Goal: Information Seeking & Learning: Learn about a topic

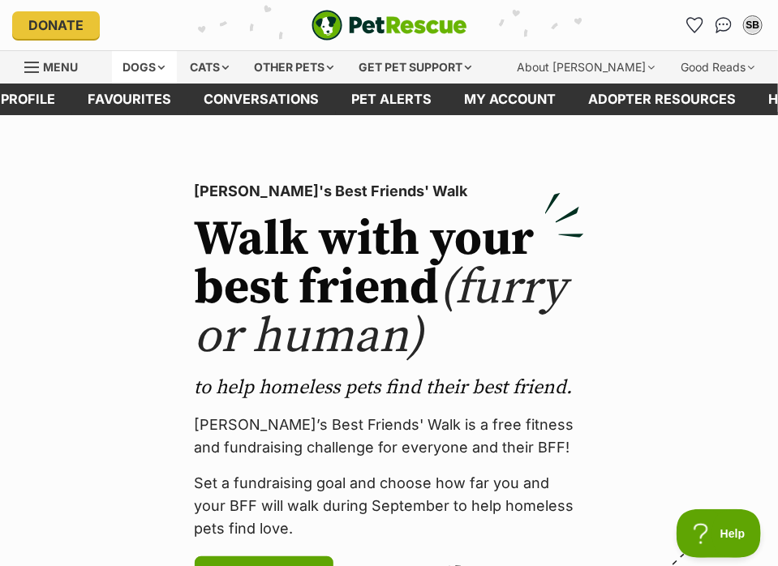
click at [174, 62] on div "Dogs" at bounding box center [144, 67] width 65 height 32
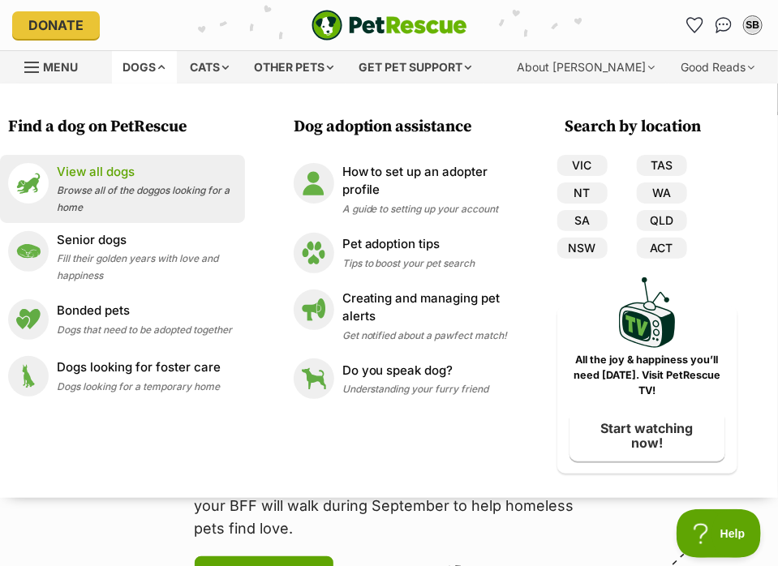
click at [131, 179] on p "View all dogs" at bounding box center [147, 172] width 180 height 19
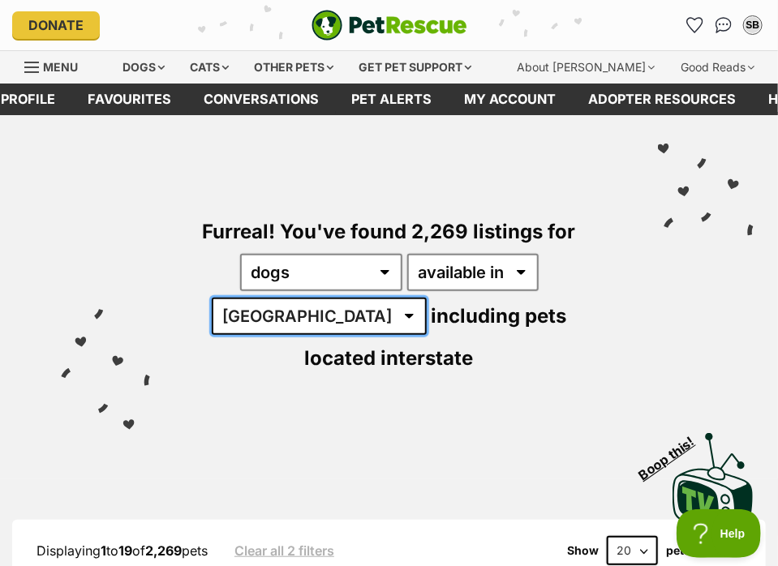
click at [316, 315] on select "Australia ACT NSW NT QLD SA TAS VIC WA" at bounding box center [319, 316] width 215 height 37
select select "QLD"
click at [224, 298] on select "Australia ACT NSW NT QLD SA TAS VIC WA" at bounding box center [319, 316] width 215 height 37
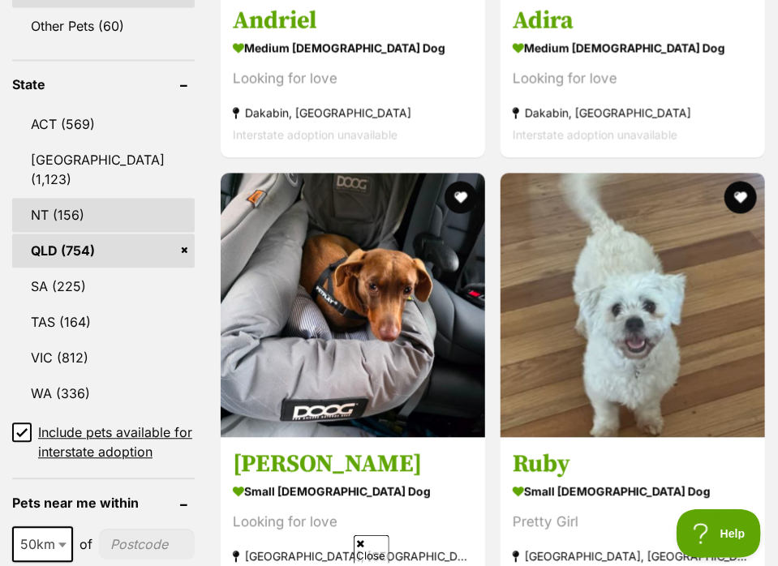
scroll to position [1055, 0]
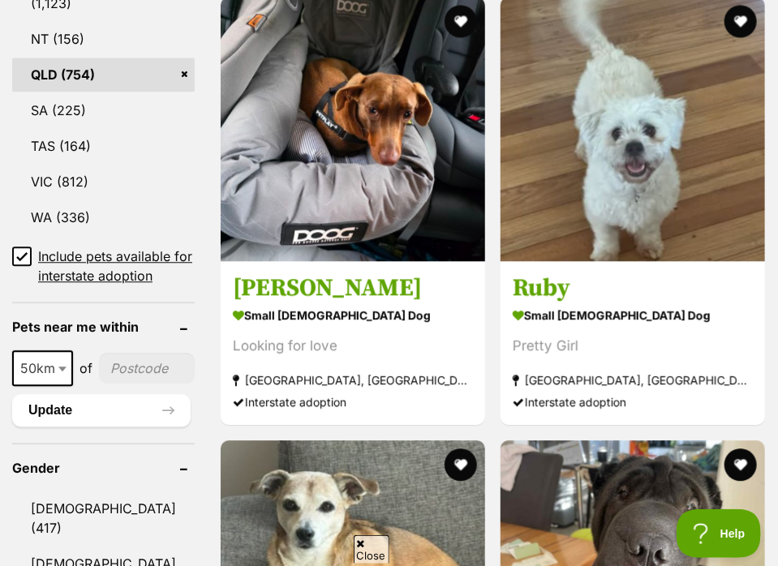
click at [59, 386] on span at bounding box center [64, 369] width 16 height 36
select select "100"
click at [129, 384] on input"] "postcode" at bounding box center [150, 368] width 90 height 31
type input"] "4170"
click at [98, 427] on button "Update" at bounding box center [101, 410] width 179 height 32
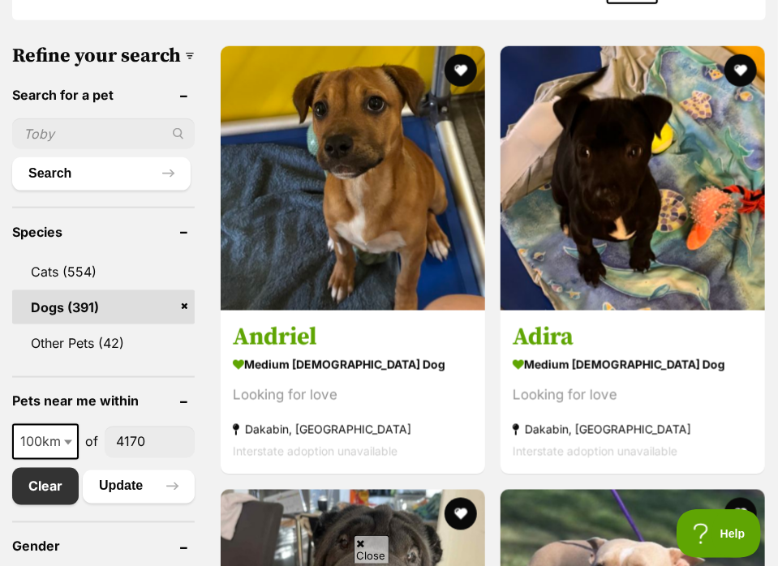
scroll to position [649, 0]
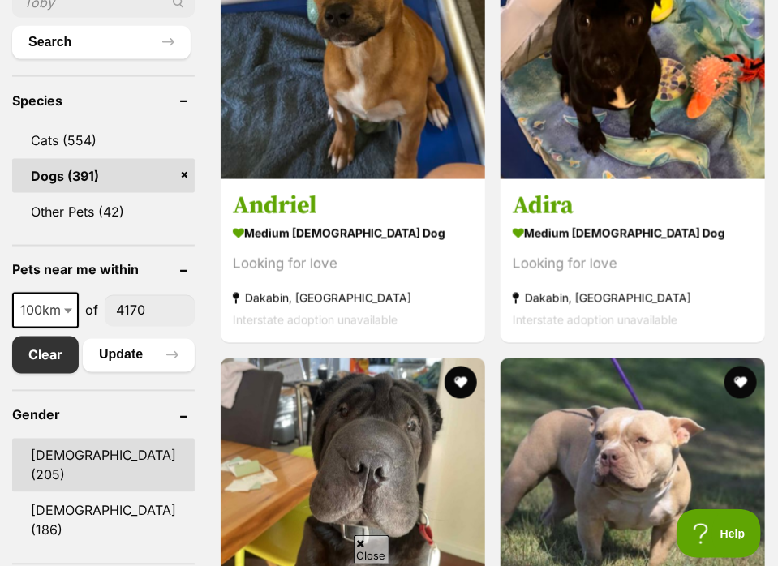
click at [82, 470] on link "Male (205)" at bounding box center [103, 466] width 183 height 54
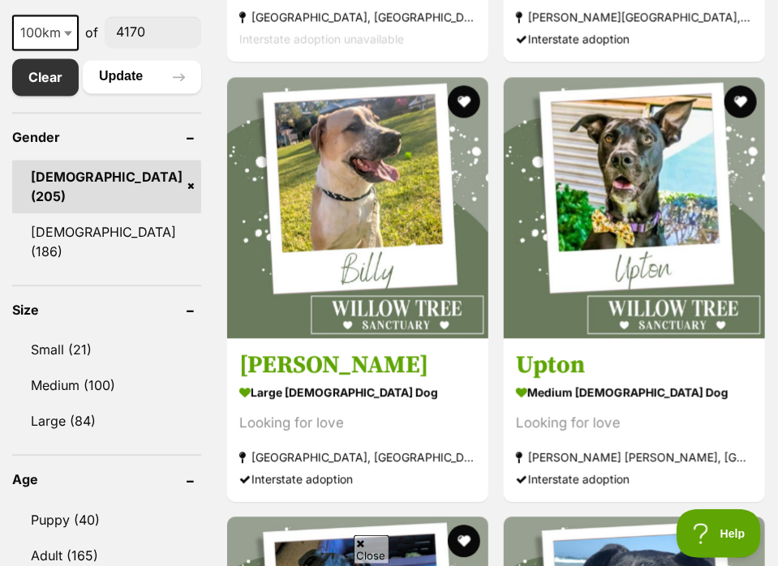
scroll to position [1055, 0]
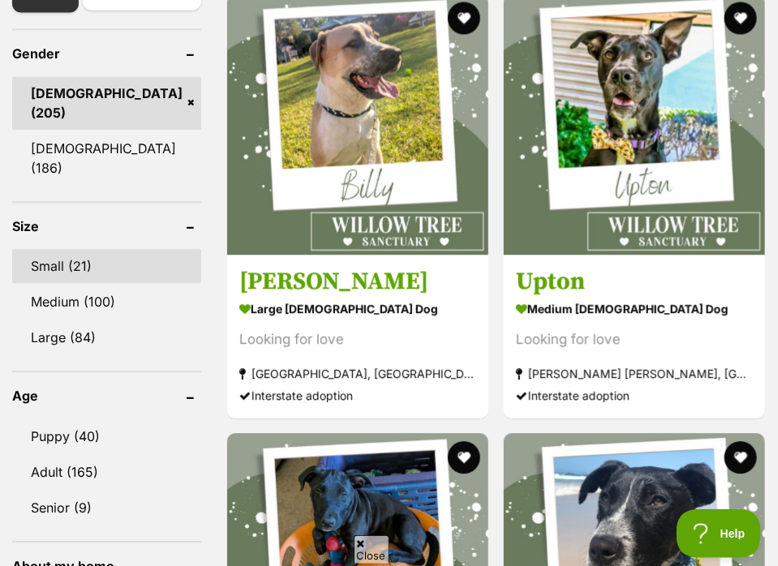
click at [80, 253] on link "Small (21)" at bounding box center [106, 266] width 189 height 34
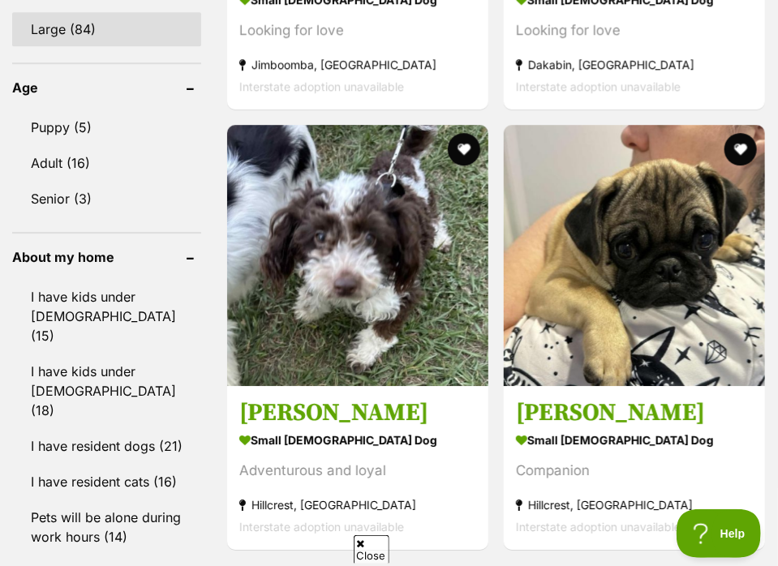
scroll to position [1380, 0]
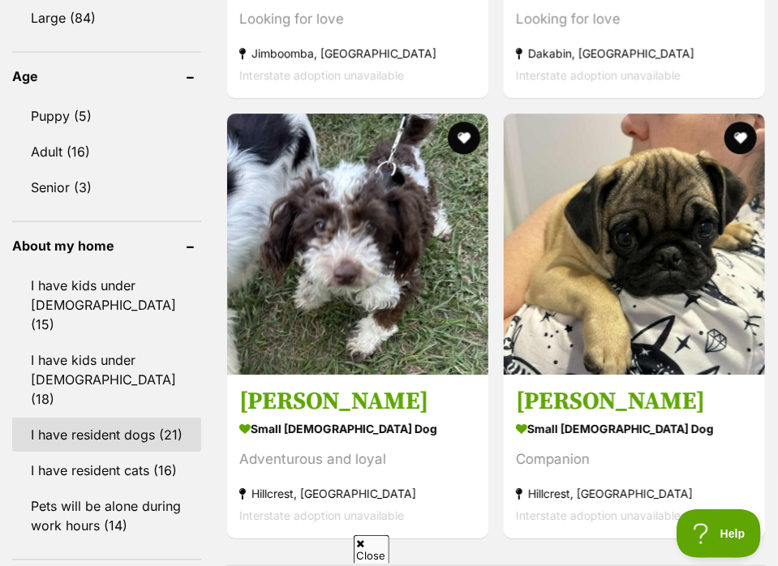
click at [133, 418] on link "I have resident dogs (21)" at bounding box center [106, 435] width 189 height 34
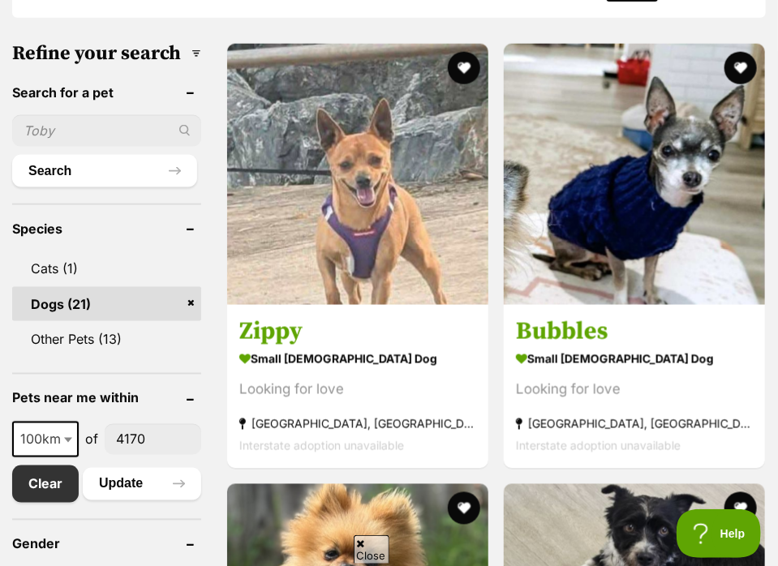
scroll to position [649, 0]
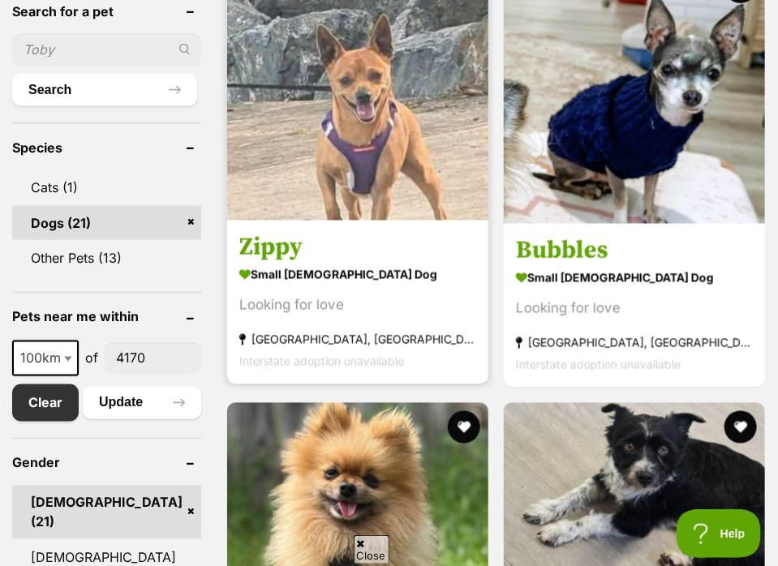
click at [271, 253] on h3 "Zippy" at bounding box center [357, 247] width 237 height 31
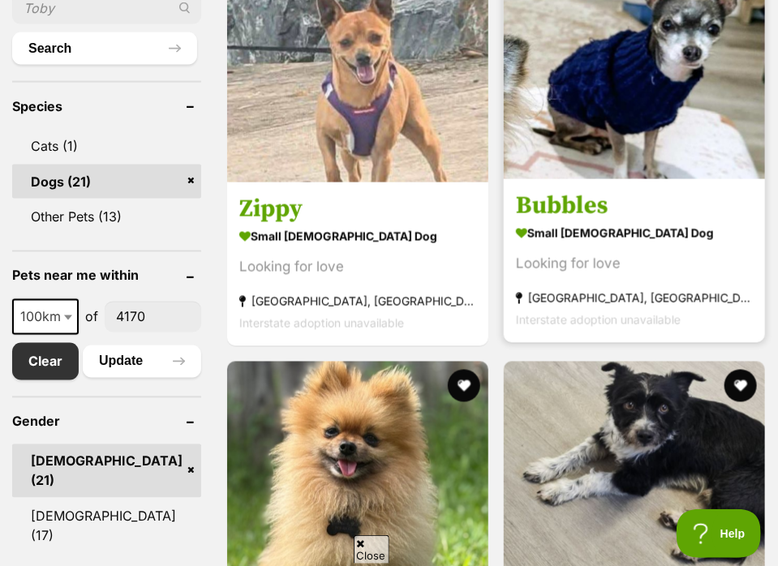
scroll to position [811, 0]
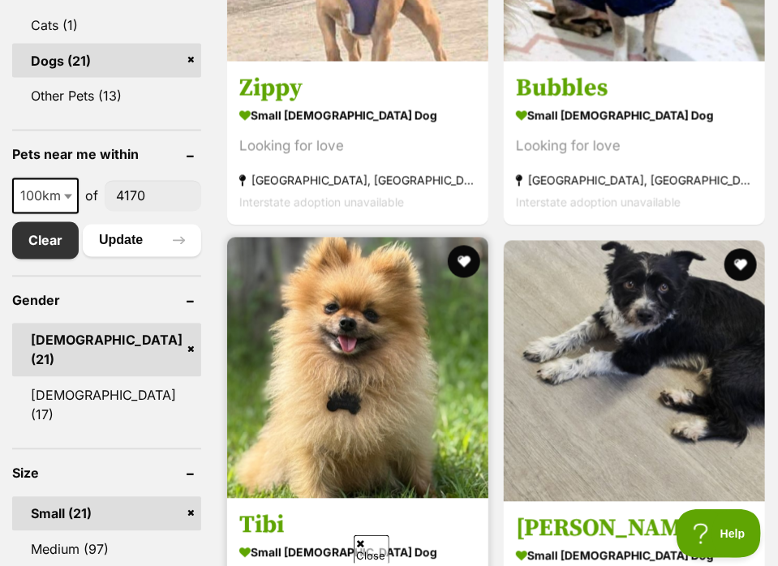
click at [397, 392] on img at bounding box center [357, 368] width 261 height 261
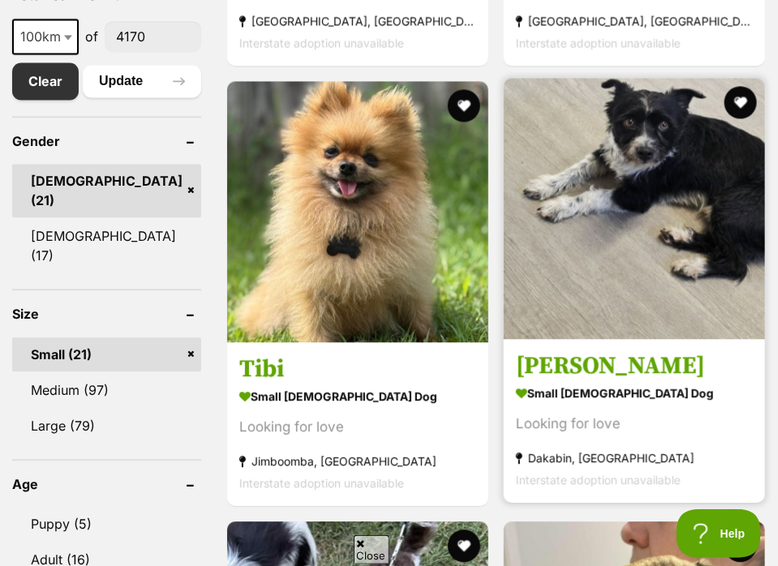
scroll to position [974, 0]
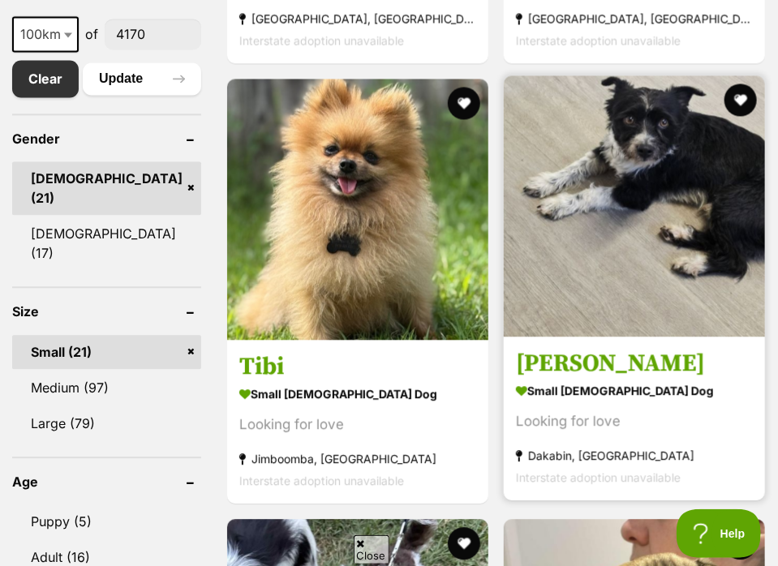
click at [680, 209] on img at bounding box center [634, 205] width 261 height 261
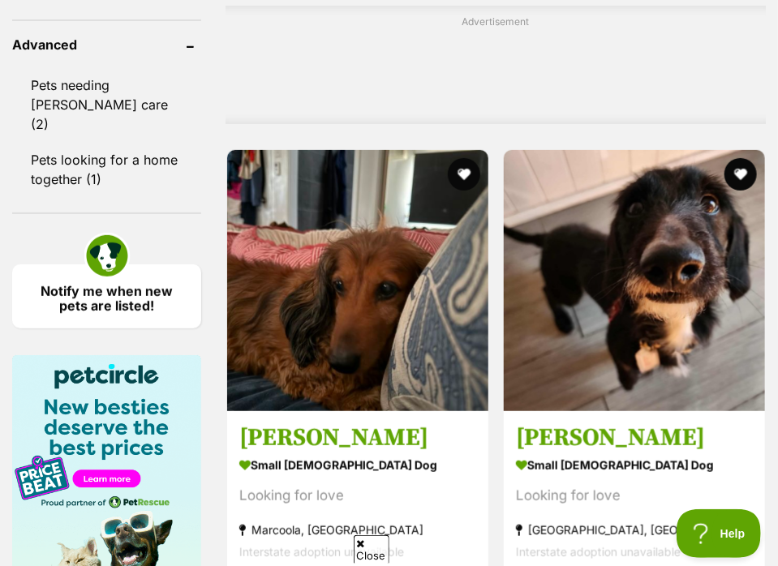
scroll to position [2029, 0]
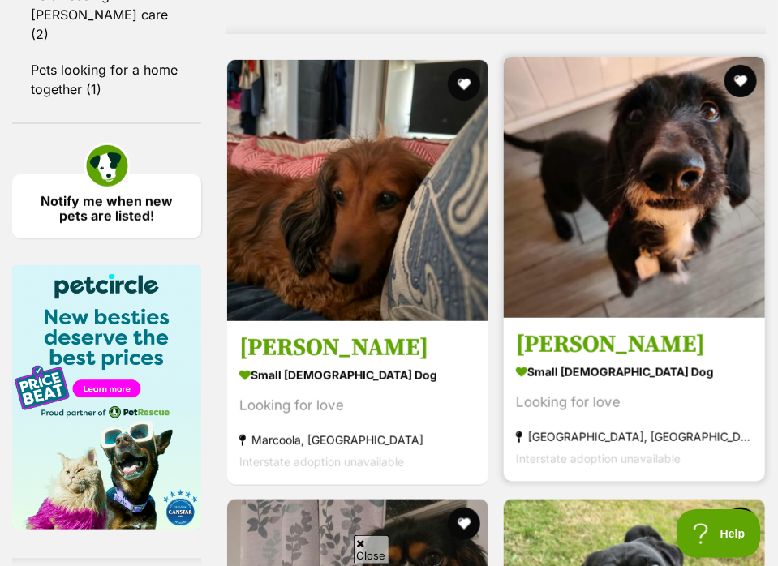
click at [677, 262] on img at bounding box center [634, 187] width 261 height 261
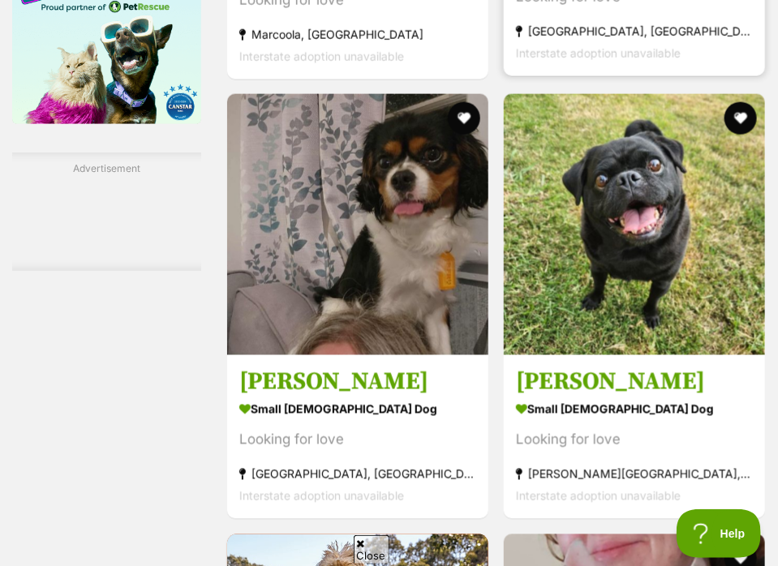
scroll to position [2516, 0]
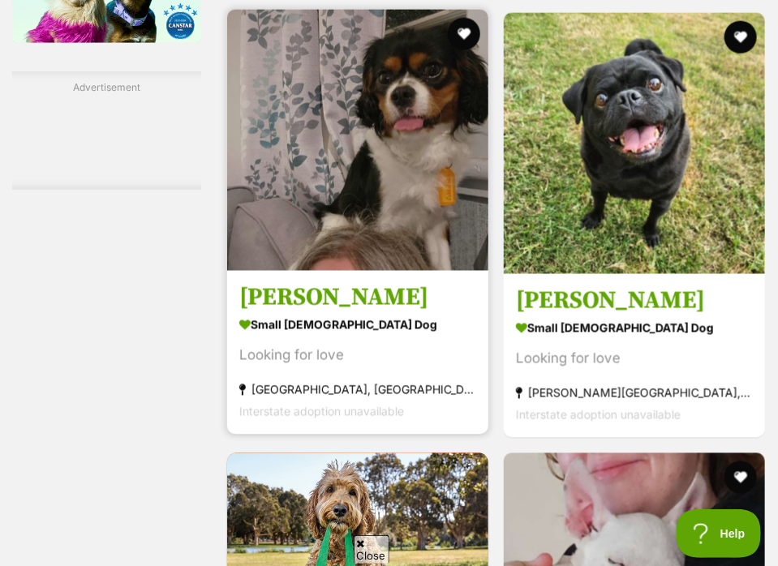
click at [368, 181] on img at bounding box center [357, 140] width 261 height 261
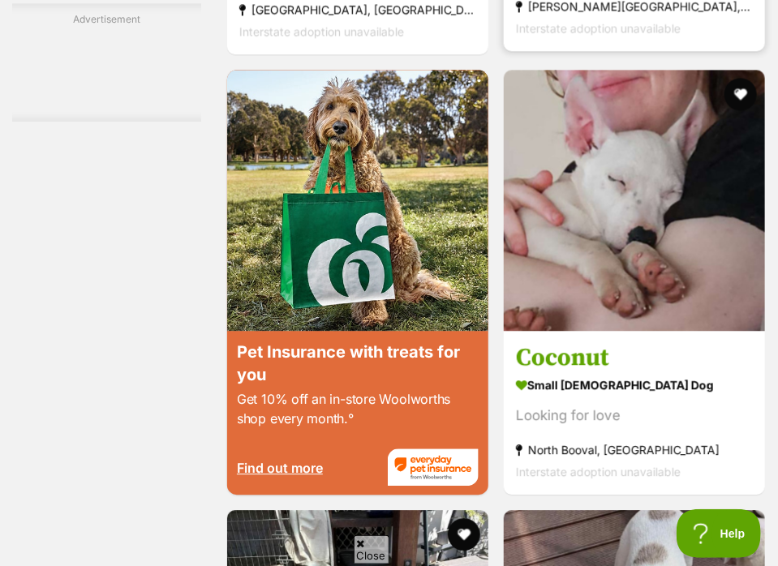
scroll to position [2921, 0]
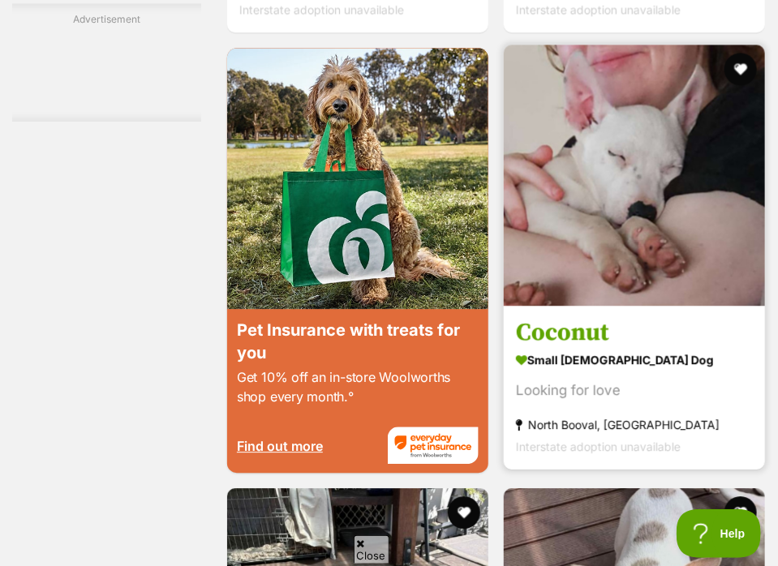
click at [690, 195] on img at bounding box center [634, 175] width 261 height 261
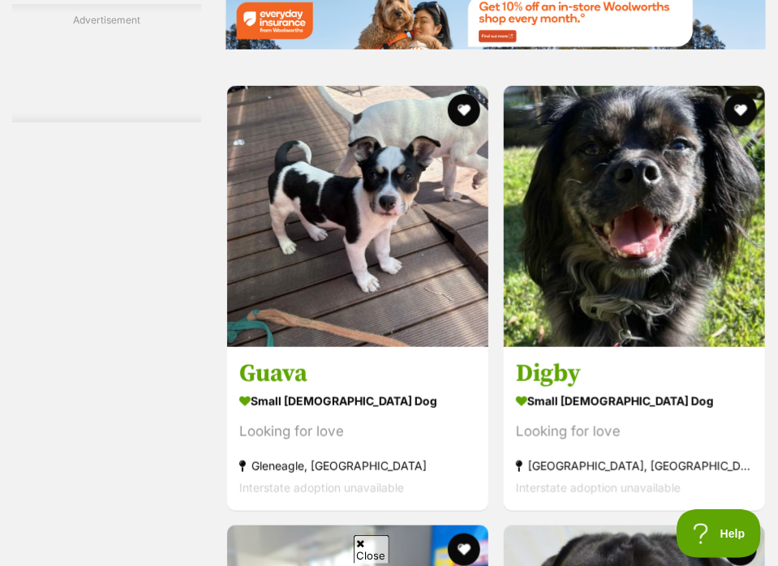
scroll to position [3895, 0]
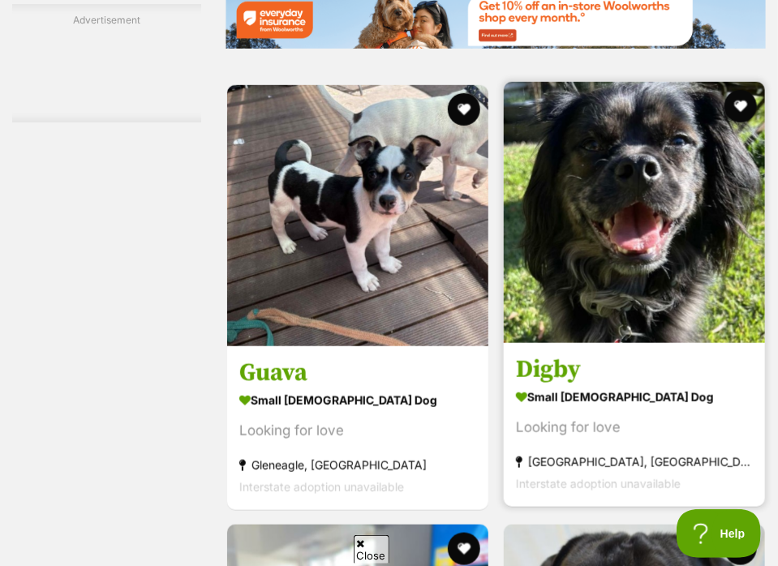
click at [698, 329] on img at bounding box center [634, 212] width 261 height 261
click at [597, 230] on img at bounding box center [634, 212] width 261 height 261
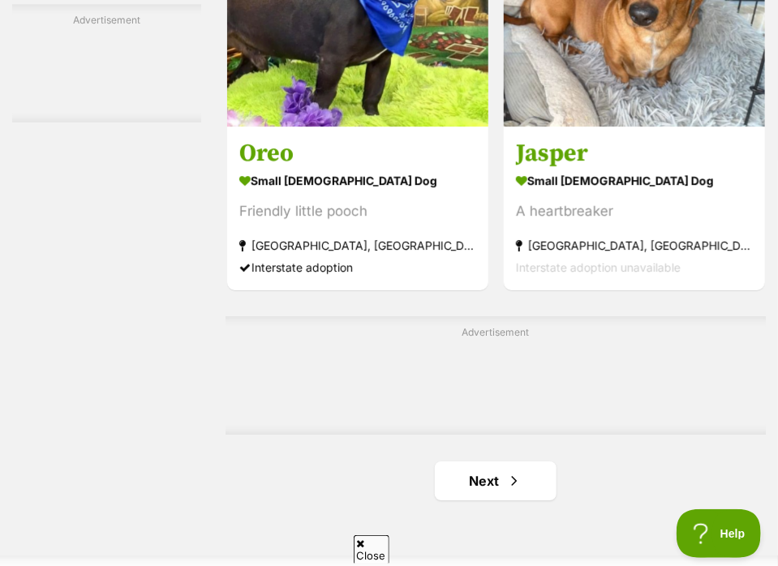
scroll to position [5031, 0]
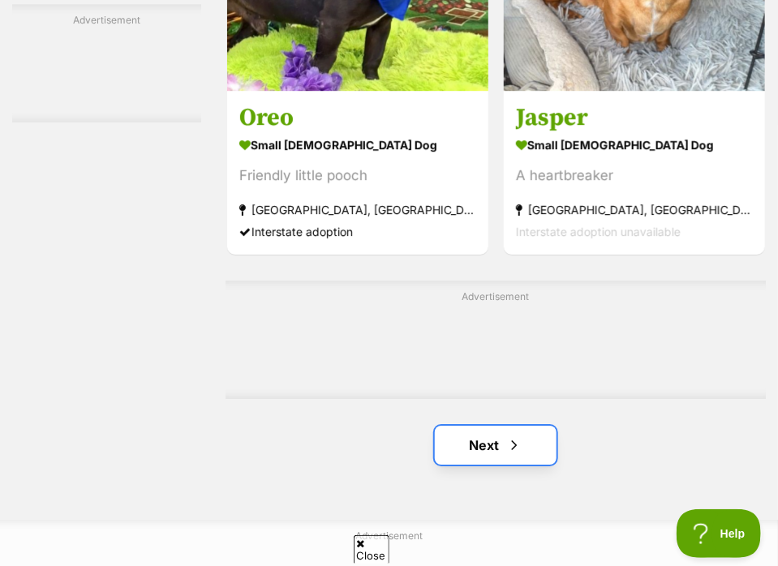
click at [514, 465] on link "Next" at bounding box center [496, 445] width 122 height 39
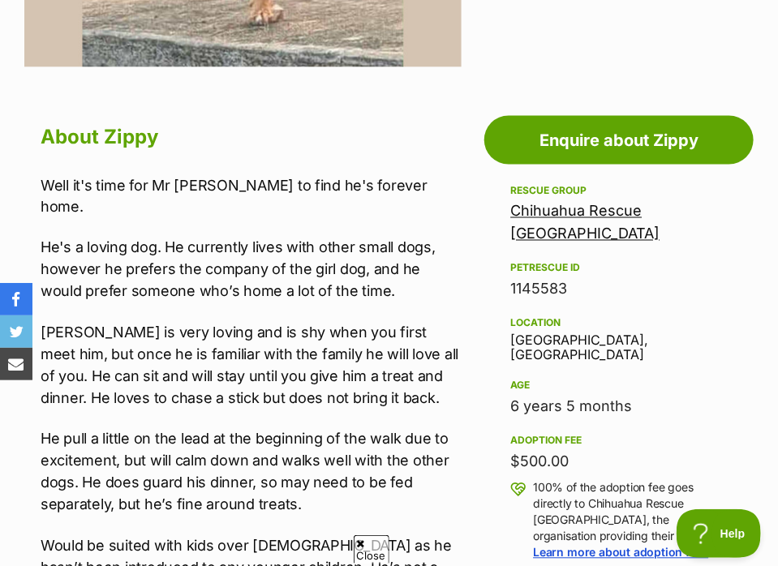
scroll to position [730, 0]
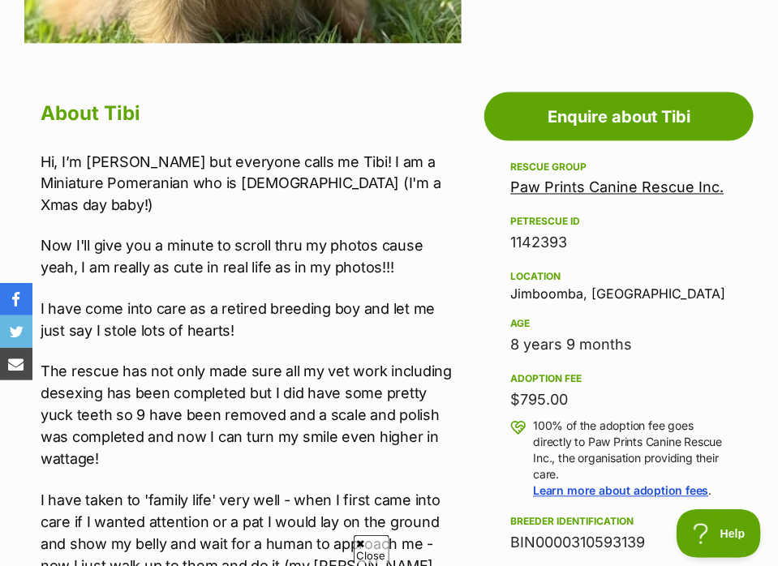
scroll to position [487, 0]
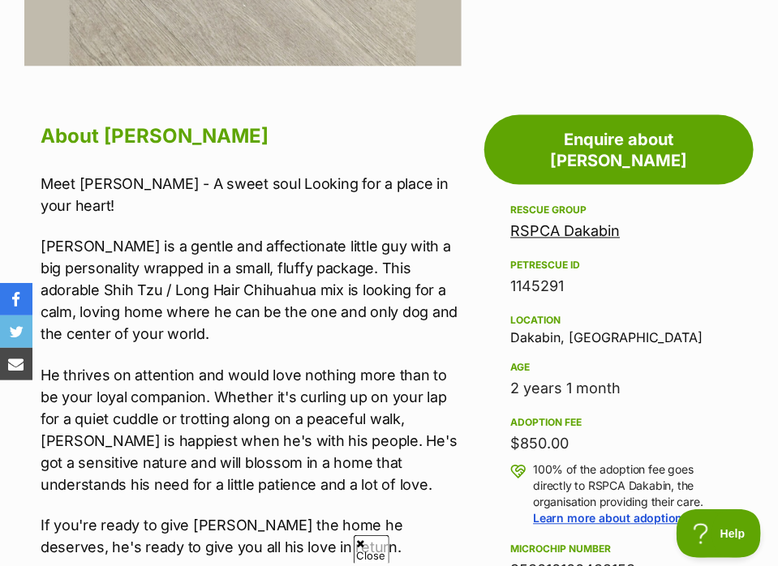
scroll to position [811, 0]
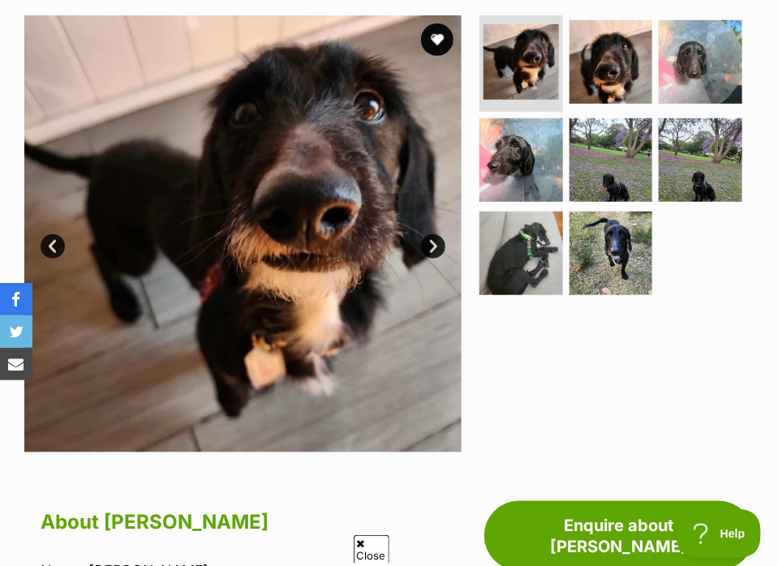
scroll to position [243, 0]
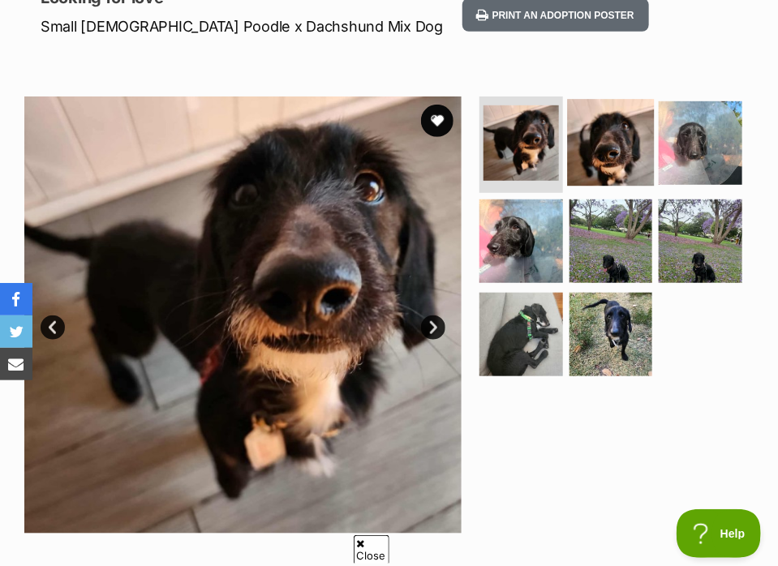
click at [604, 159] on img at bounding box center [611, 143] width 88 height 88
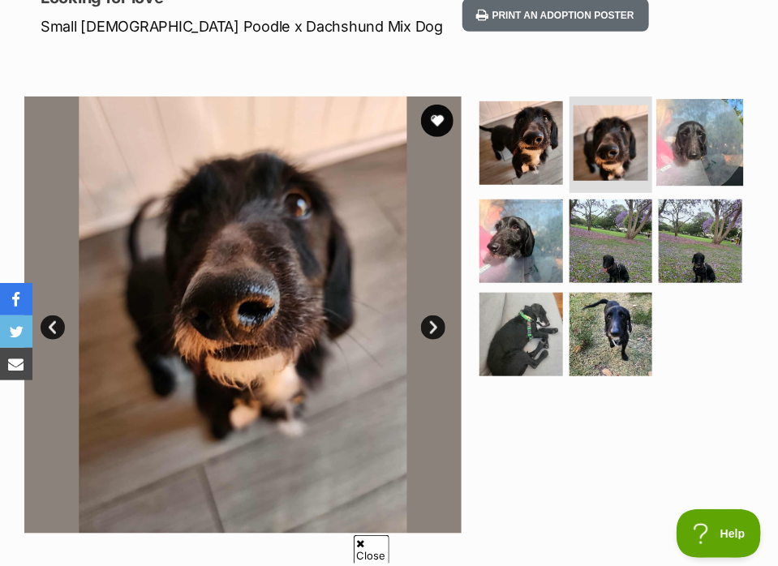
click at [703, 141] on img at bounding box center [701, 143] width 88 height 88
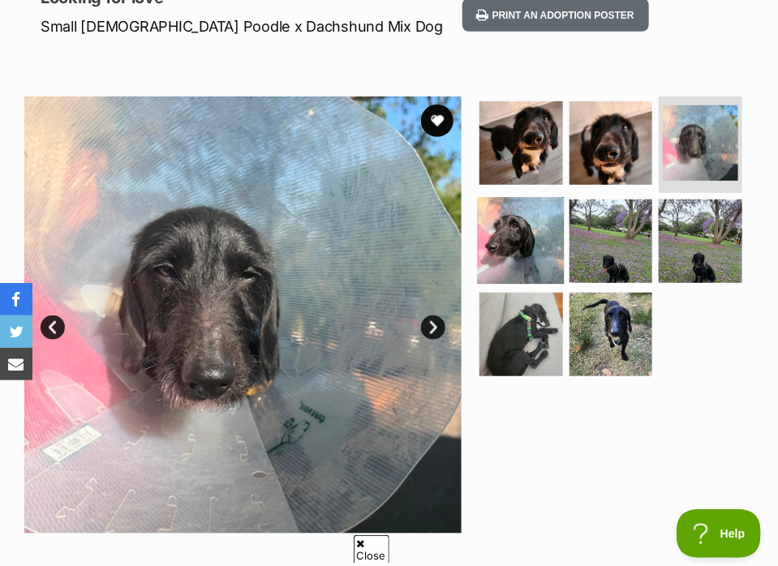
click at [523, 227] on img at bounding box center [522, 242] width 88 height 88
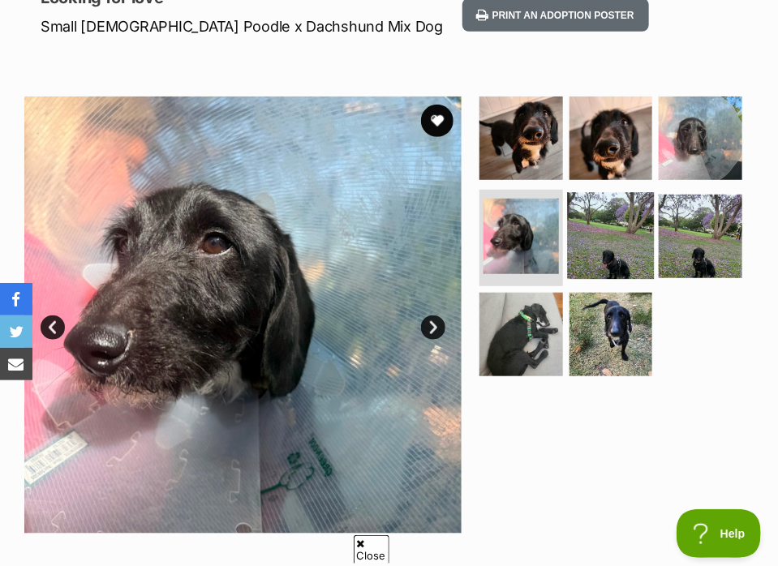
click at [602, 225] on img at bounding box center [611, 237] width 88 height 88
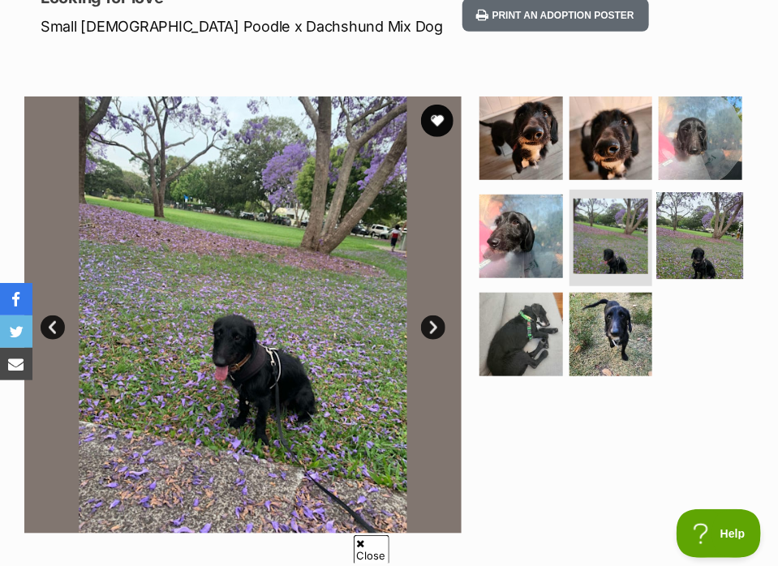
click at [673, 222] on img at bounding box center [701, 237] width 88 height 88
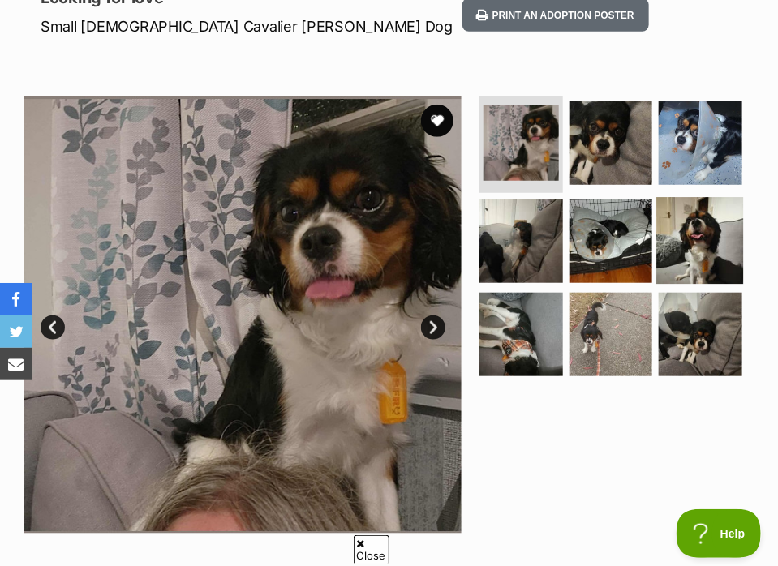
scroll to position [649, 0]
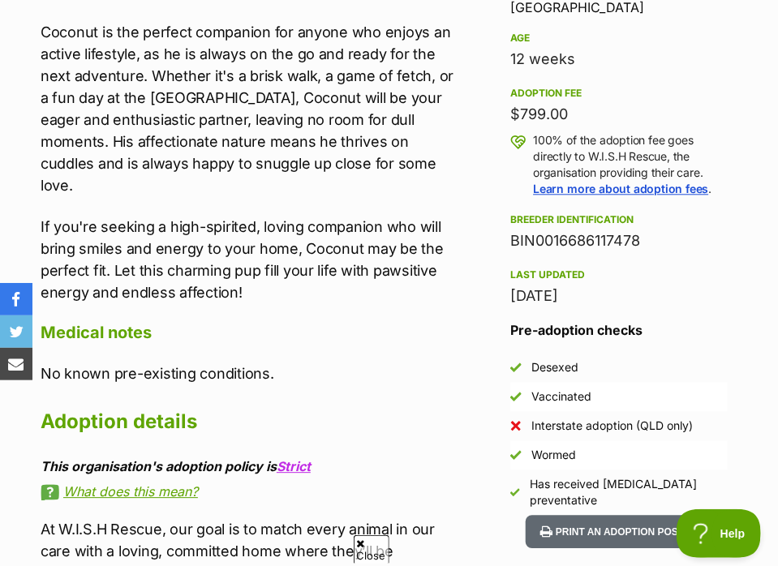
scroll to position [649, 0]
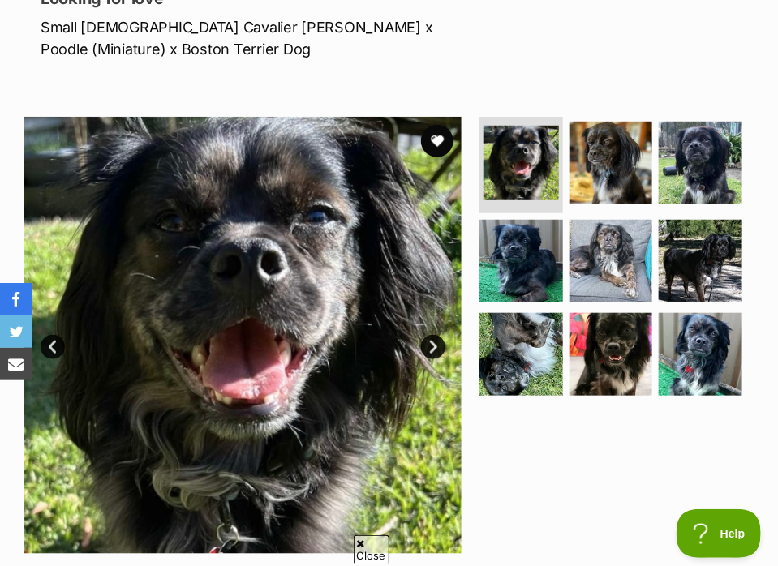
scroll to position [243, 0]
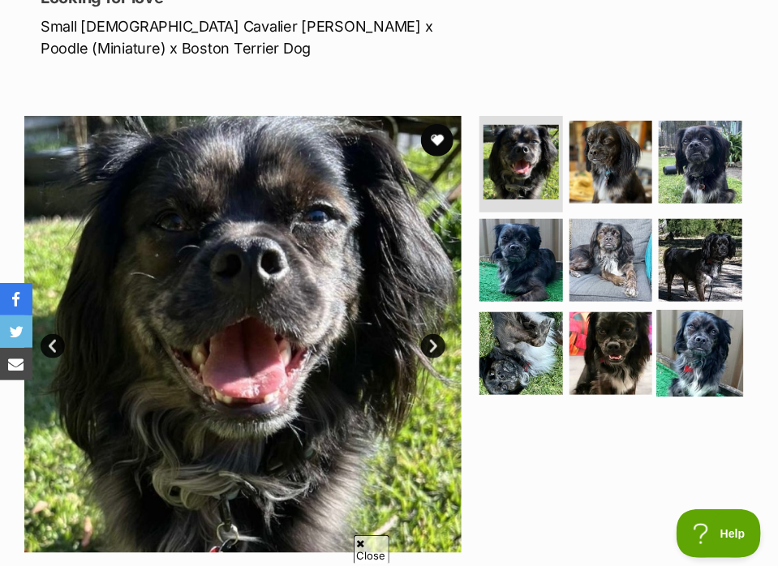
click at [706, 348] on img at bounding box center [701, 354] width 88 height 88
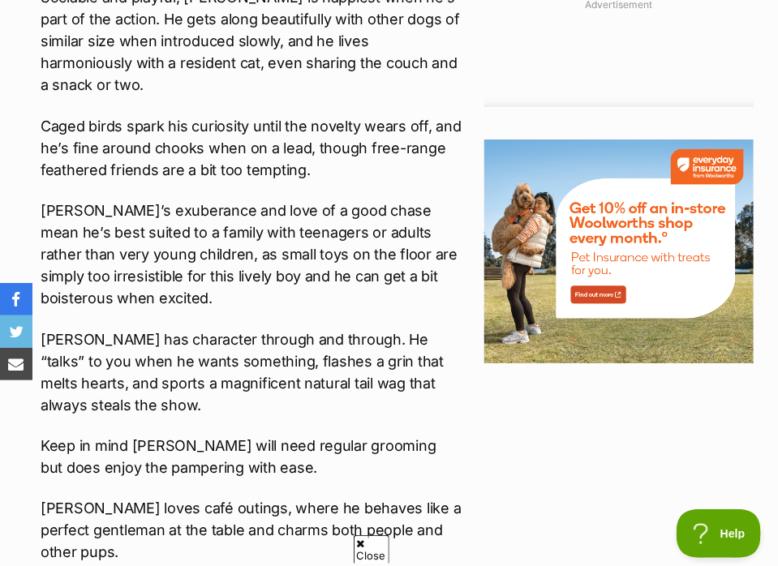
scroll to position [1704, 0]
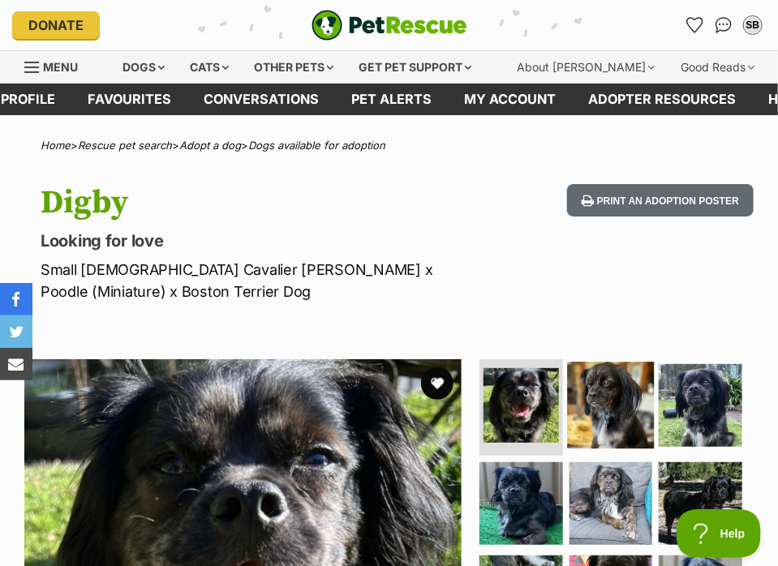
click at [605, 392] on img at bounding box center [611, 406] width 88 height 88
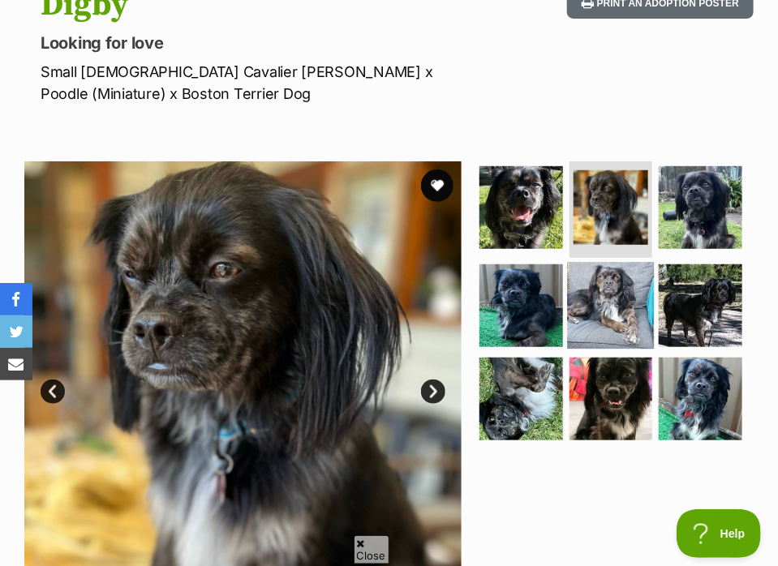
scroll to position [243, 0]
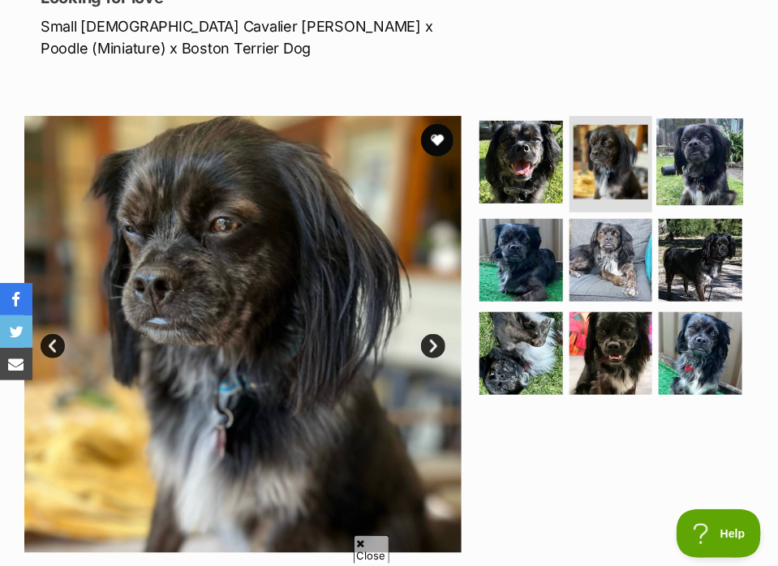
click at [692, 149] on img at bounding box center [701, 162] width 88 height 88
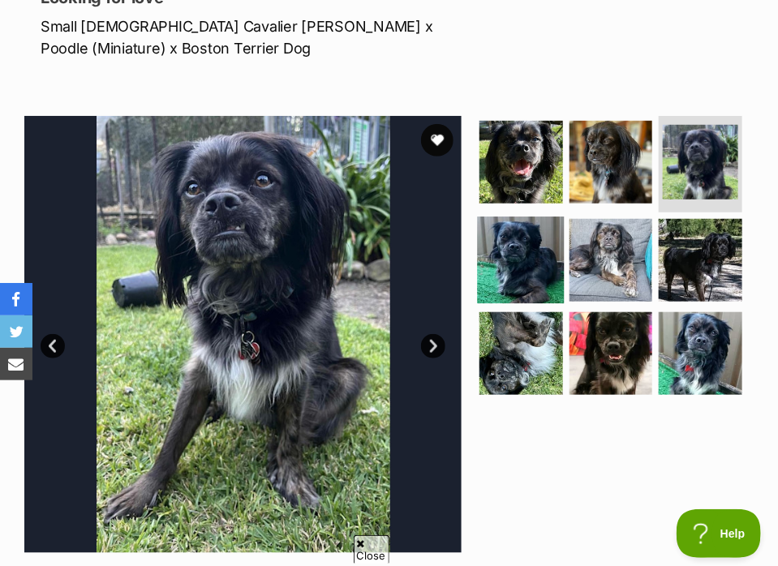
click at [511, 252] on img at bounding box center [522, 261] width 88 height 88
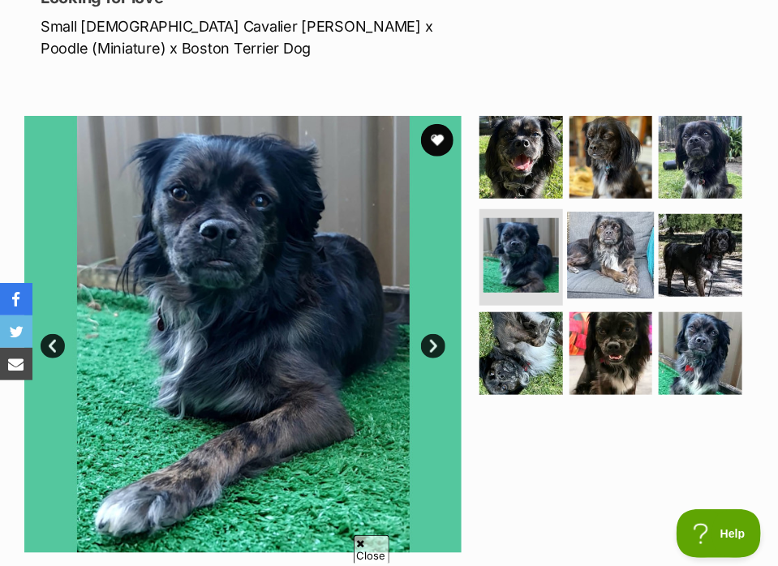
click at [617, 269] on img at bounding box center [611, 256] width 88 height 88
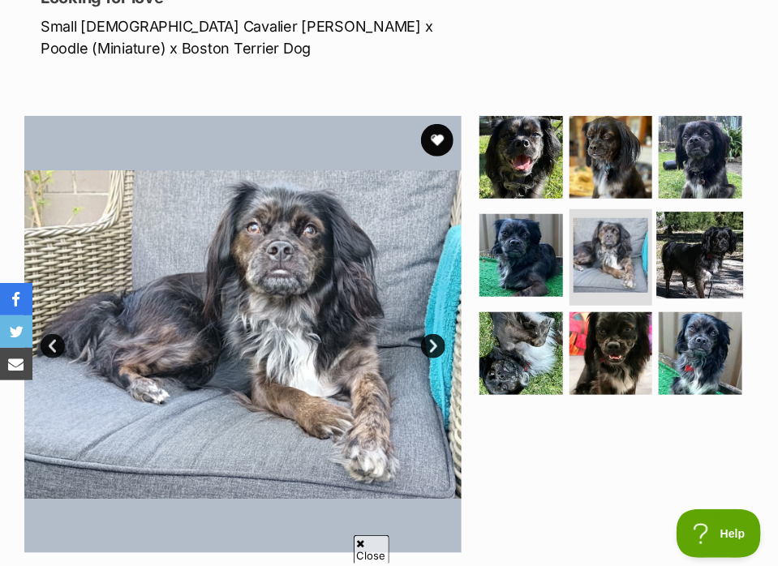
click at [731, 260] on img at bounding box center [701, 256] width 88 height 88
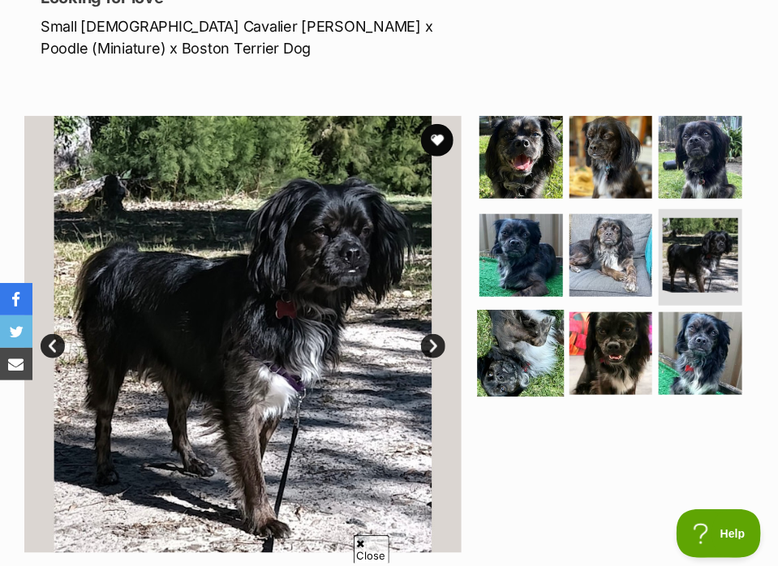
click at [546, 337] on img at bounding box center [522, 354] width 88 height 88
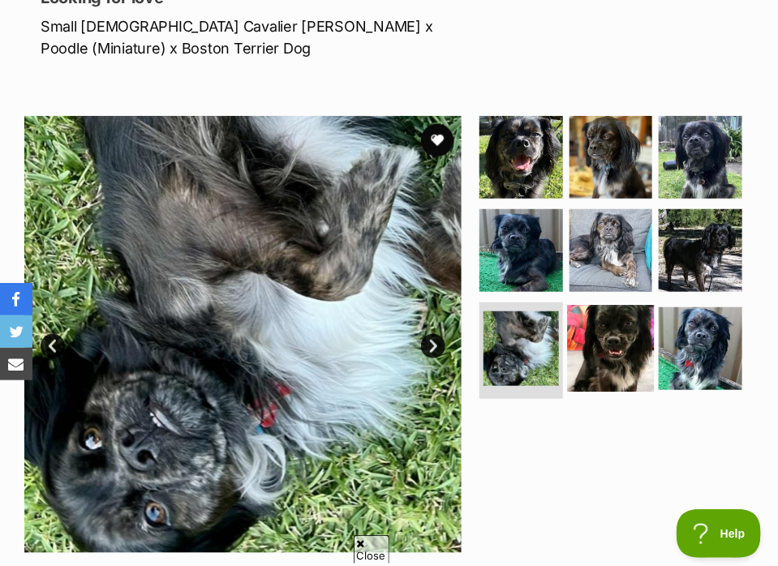
click at [597, 350] on img at bounding box center [611, 349] width 88 height 88
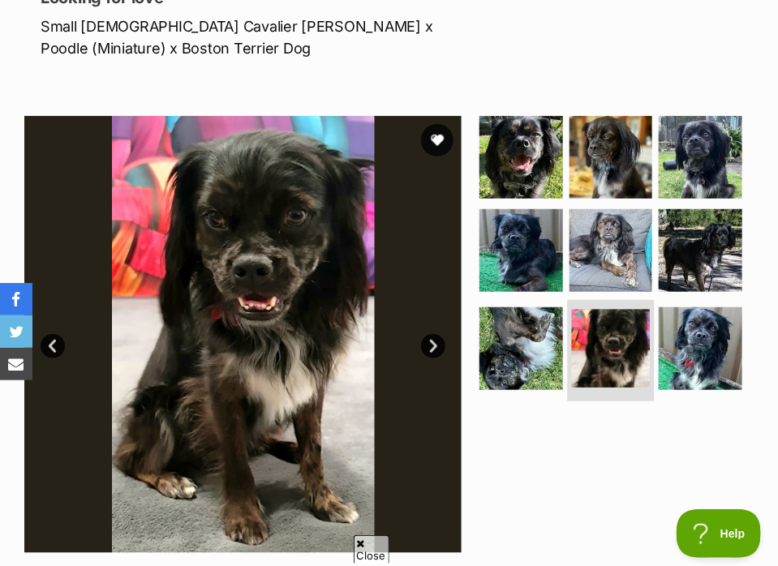
scroll to position [0, 0]
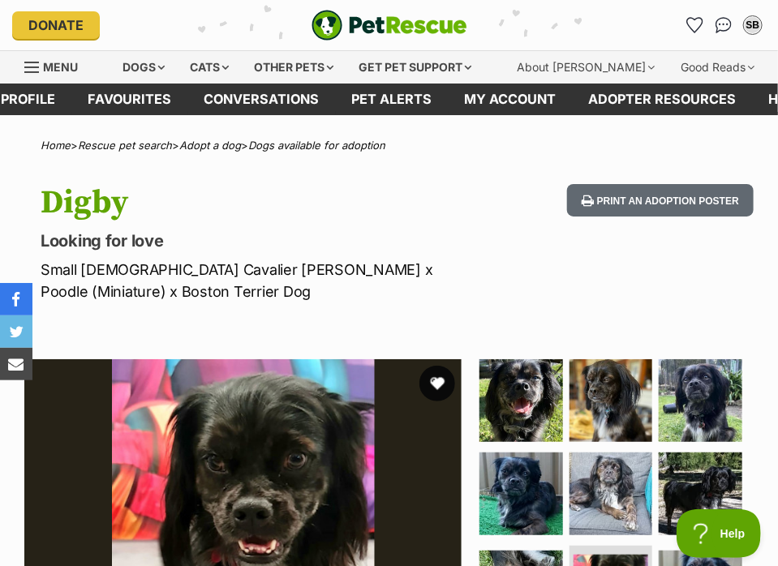
click at [443, 374] on button "favourite" at bounding box center [438, 384] width 36 height 36
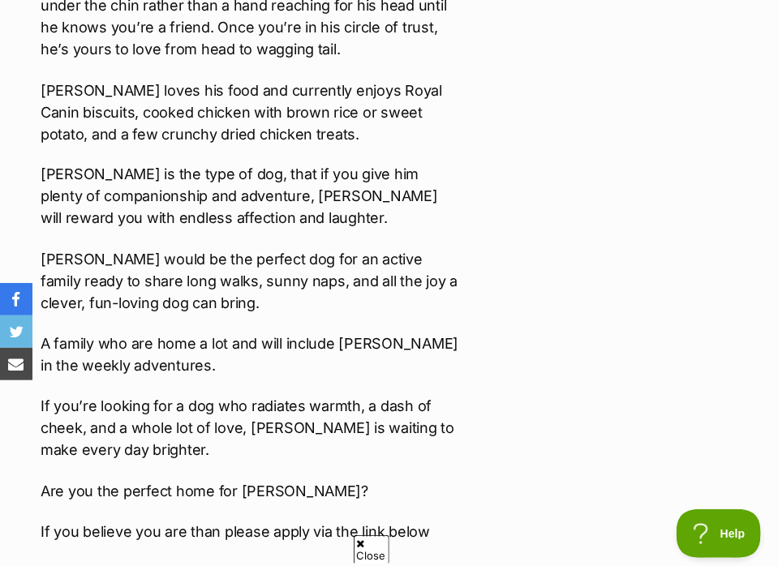
scroll to position [2597, 0]
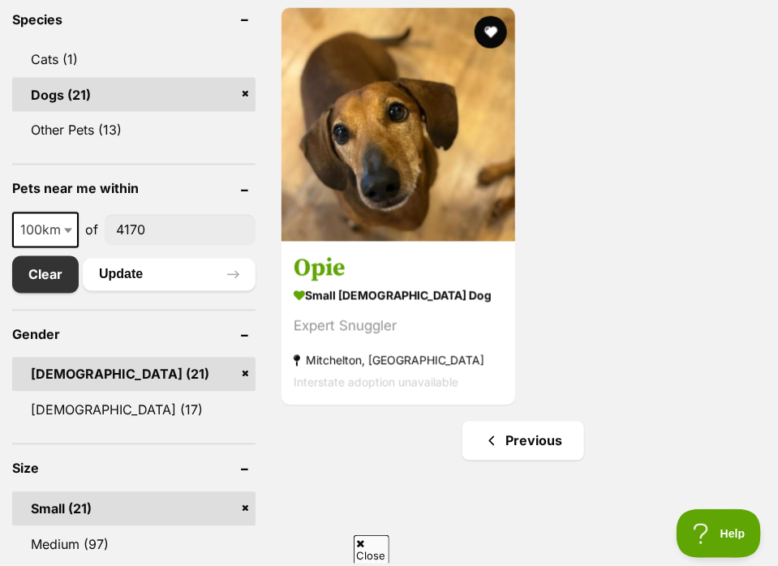
scroll to position [811, 0]
